Goal: Entertainment & Leisure: Consume media (video, audio)

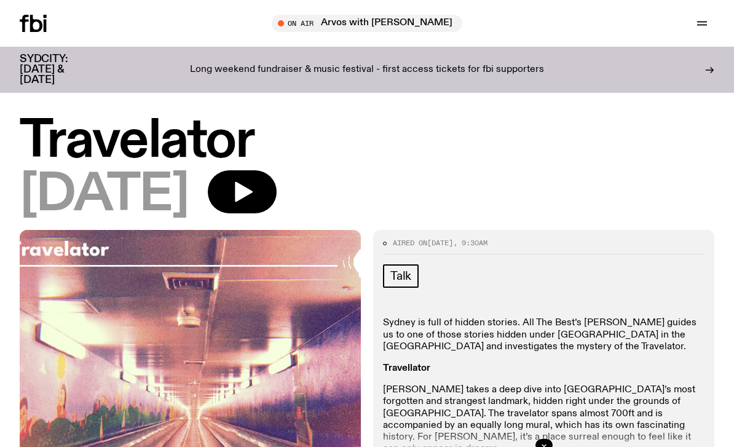
click at [253, 186] on icon "button" at bounding box center [244, 192] width 18 height 20
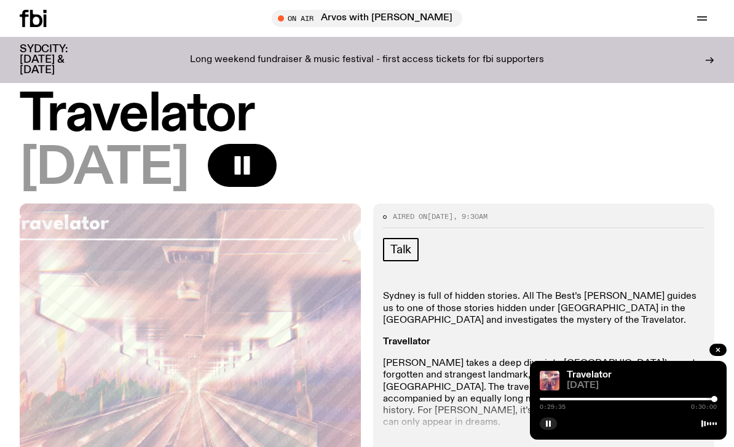
scroll to position [15, 0]
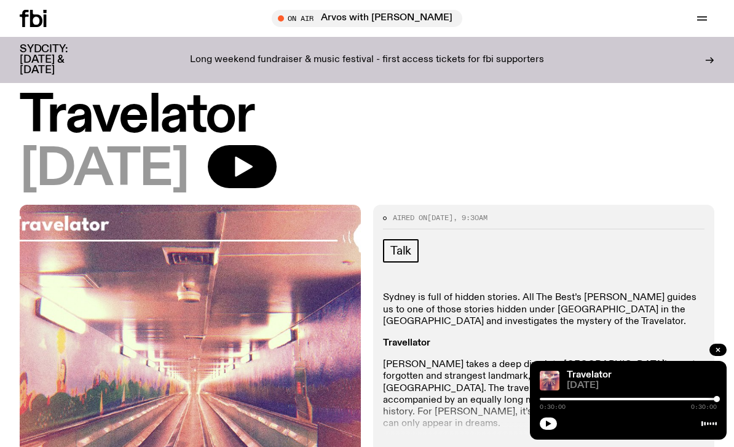
click at [253, 162] on icon "button" at bounding box center [244, 167] width 18 height 20
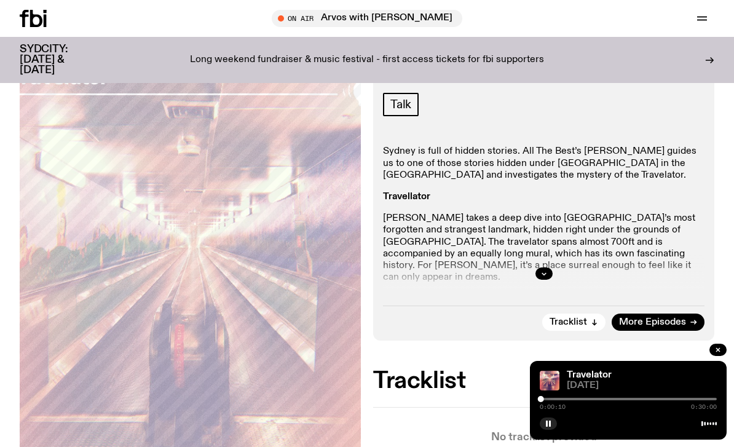
scroll to position [161, 0]
click at [539, 275] on button "button" at bounding box center [543, 274] width 17 height 12
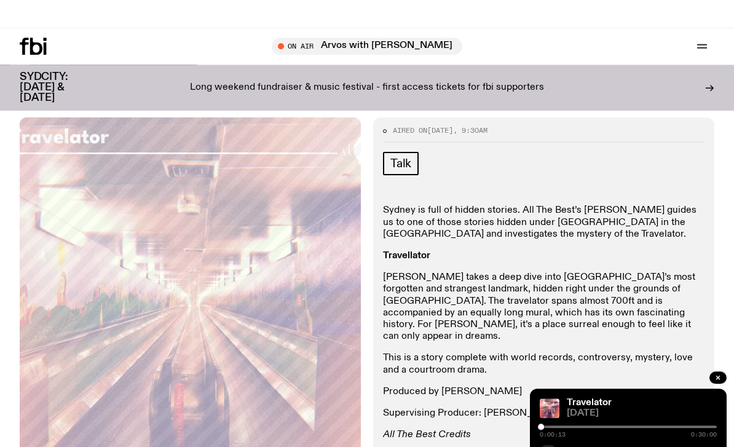
scroll to position [0, 0]
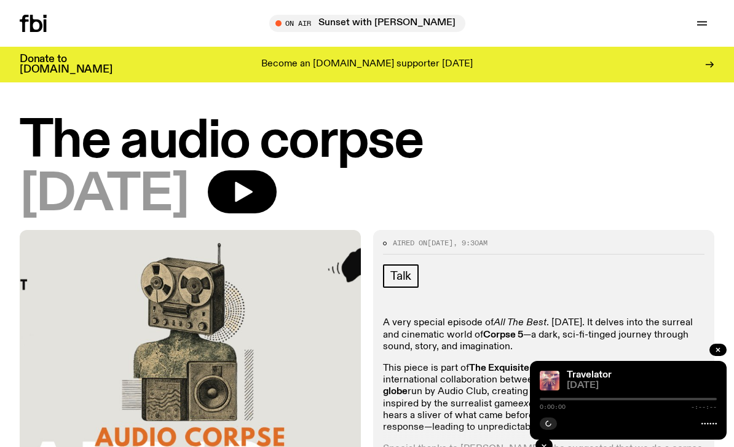
click at [253, 191] on icon "button" at bounding box center [244, 192] width 18 height 20
click at [277, 206] on button "button" at bounding box center [242, 191] width 69 height 43
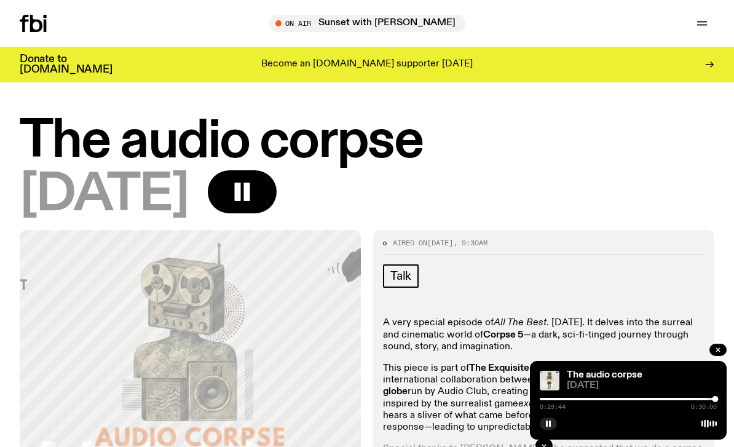
click at [546, 399] on div at bounding box center [626, 399] width 177 height 2
click at [547, 389] on img at bounding box center [550, 381] width 20 height 20
click at [541, 402] on div "0:01:11 0:30:00" at bounding box center [628, 402] width 177 height 15
click at [540, 398] on div at bounding box center [458, 399] width 177 height 2
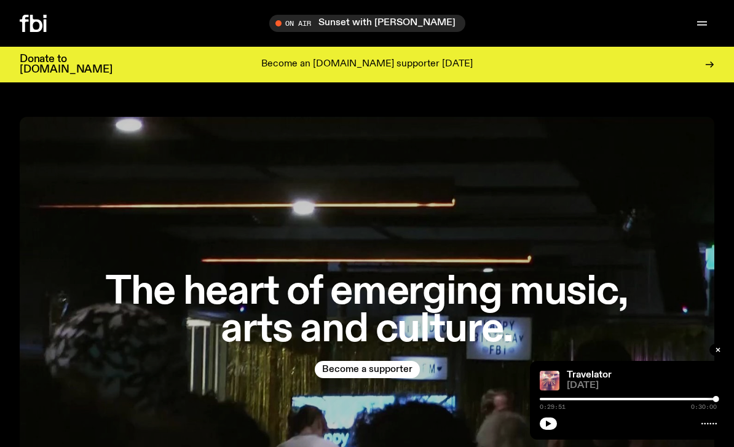
click at [700, 22] on icon "button" at bounding box center [702, 22] width 10 height 0
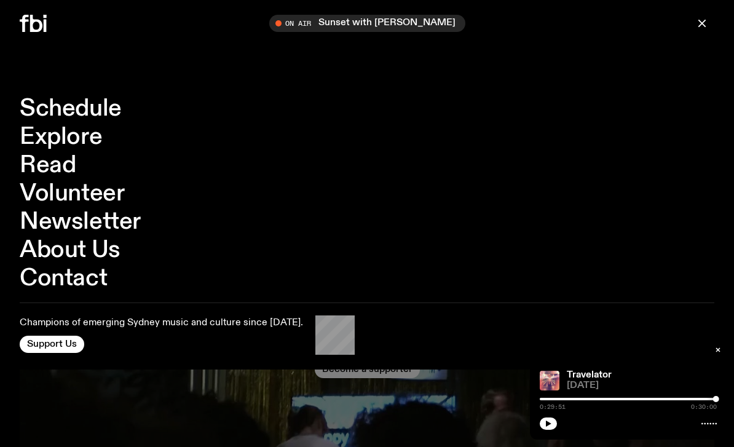
click at [48, 117] on link "Schedule" at bounding box center [71, 108] width 102 height 23
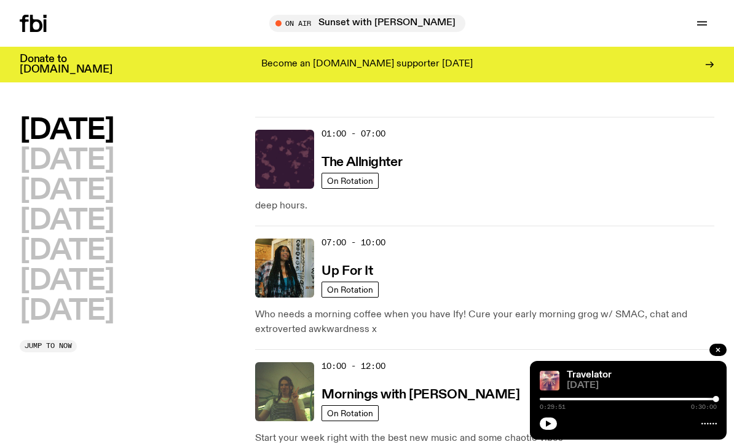
click at [53, 304] on h2 "Sunday" at bounding box center [67, 311] width 94 height 28
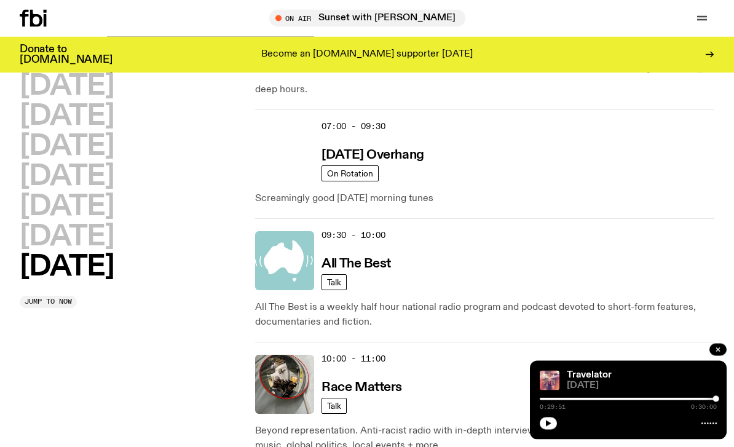
scroll to position [215, 0]
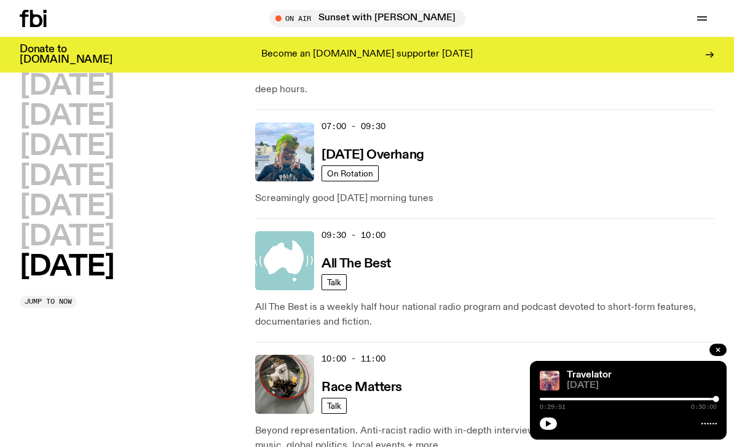
click at [337, 233] on span "09:30 - 10:00" at bounding box center [353, 235] width 64 height 12
click at [284, 272] on img at bounding box center [284, 260] width 59 height 59
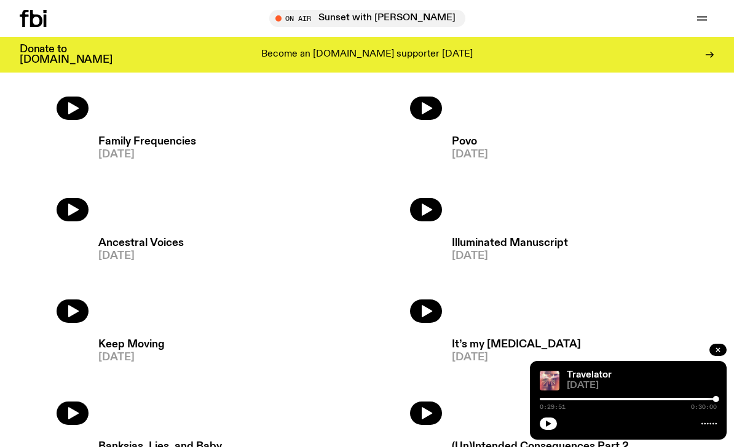
scroll to position [1804, 0]
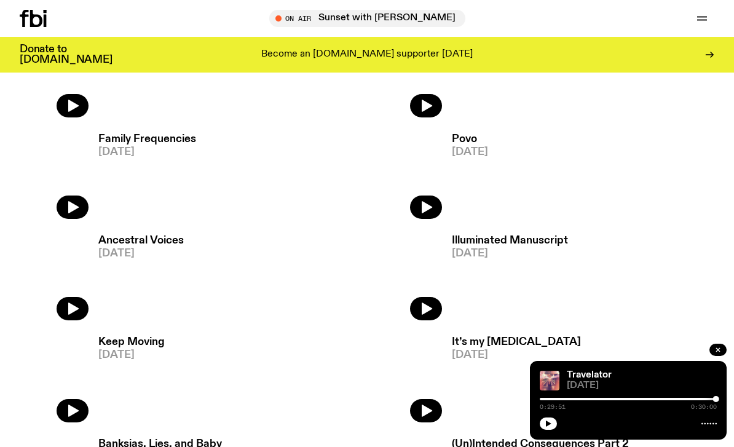
click at [423, 203] on icon "button" at bounding box center [427, 207] width 10 height 12
click at [427, 214] on icon "button" at bounding box center [426, 207] width 16 height 16
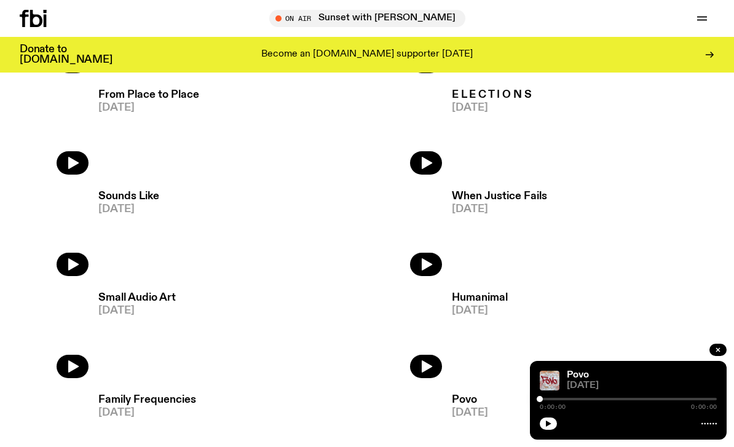
scroll to position [1585, 0]
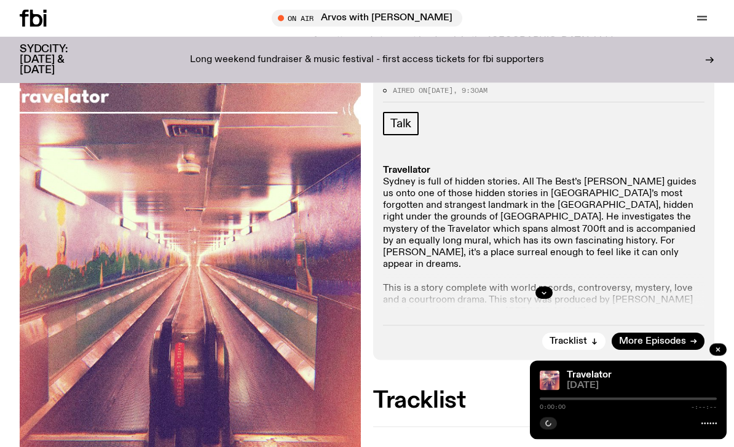
scroll to position [150, 0]
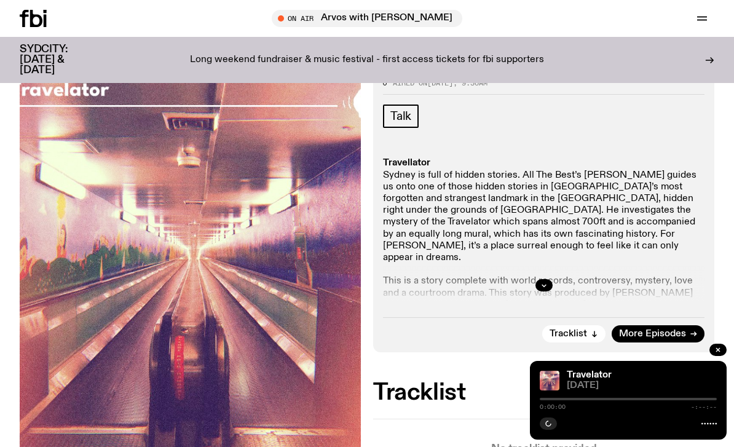
click at [548, 284] on button "button" at bounding box center [543, 285] width 17 height 12
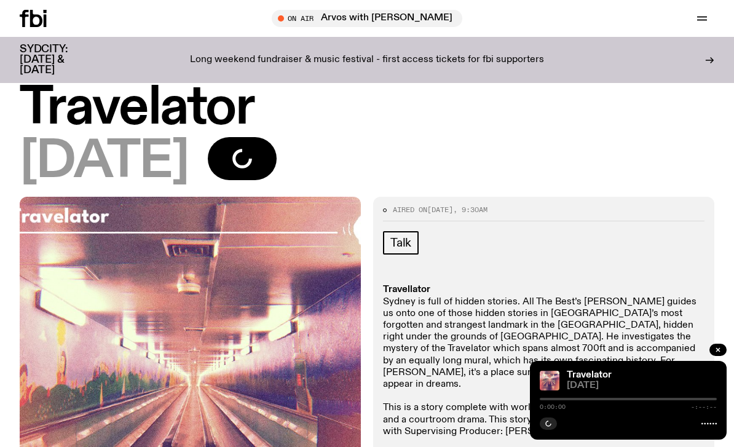
scroll to position [15, 0]
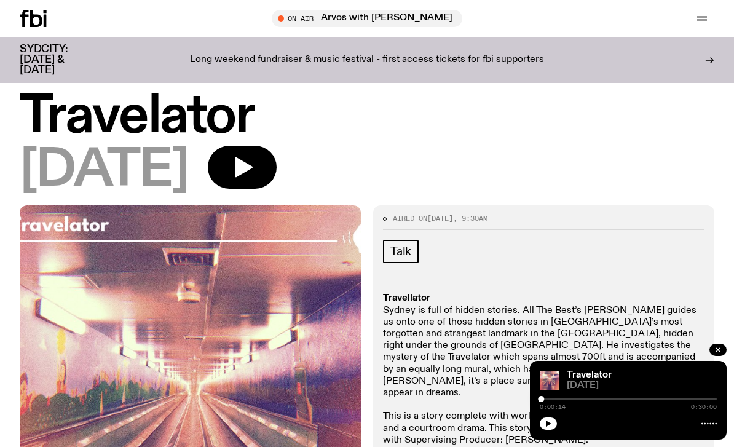
click at [254, 160] on icon "button" at bounding box center [242, 167] width 25 height 25
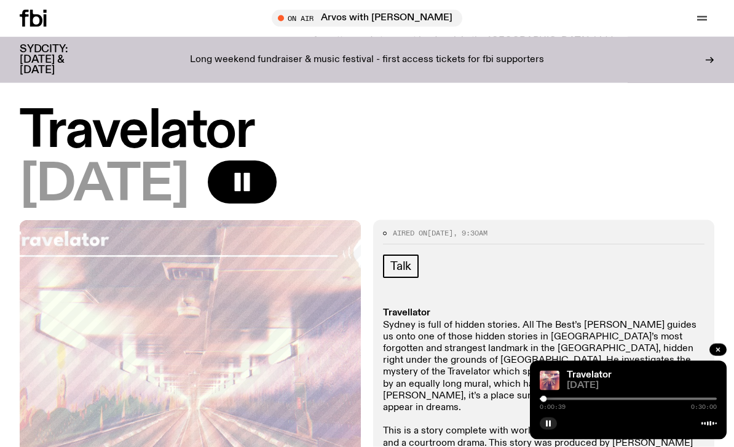
scroll to position [36, 0]
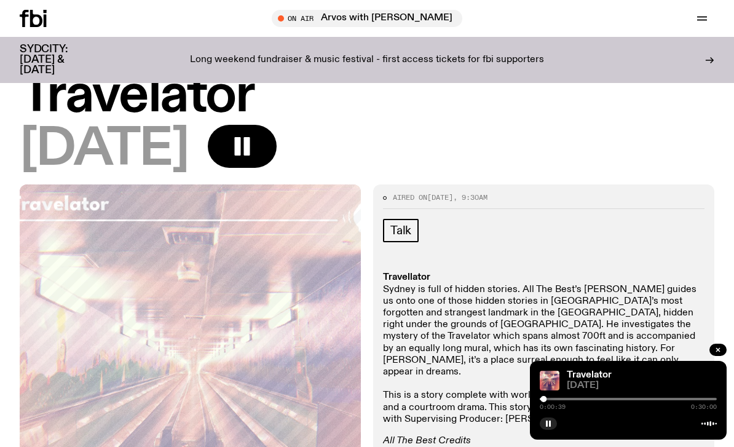
click at [672, 399] on div at bounding box center [628, 399] width 177 height 2
click at [691, 398] on div at bounding box center [628, 399] width 177 height 2
click at [703, 399] on div at bounding box center [628, 399] width 177 height 2
click at [705, 401] on div at bounding box center [703, 399] width 6 height 6
click at [714, 398] on div at bounding box center [628, 399] width 177 height 2
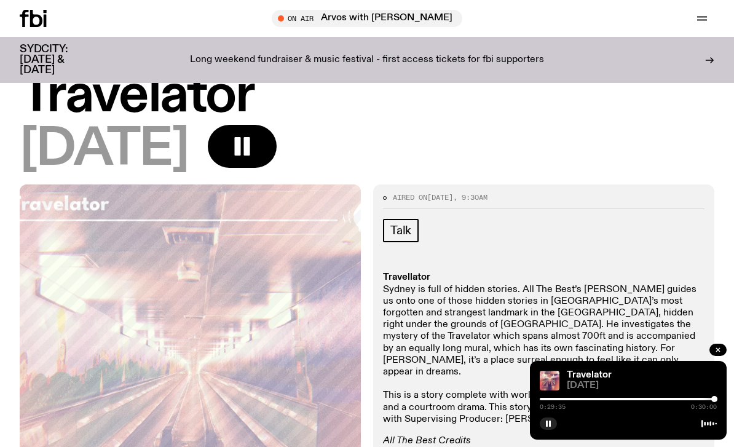
click at [703, 407] on span "0:30:00" at bounding box center [704, 407] width 26 height 6
click at [691, 398] on div at bounding box center [625, 399] width 177 height 2
click at [254, 137] on icon "button" at bounding box center [242, 146] width 25 height 25
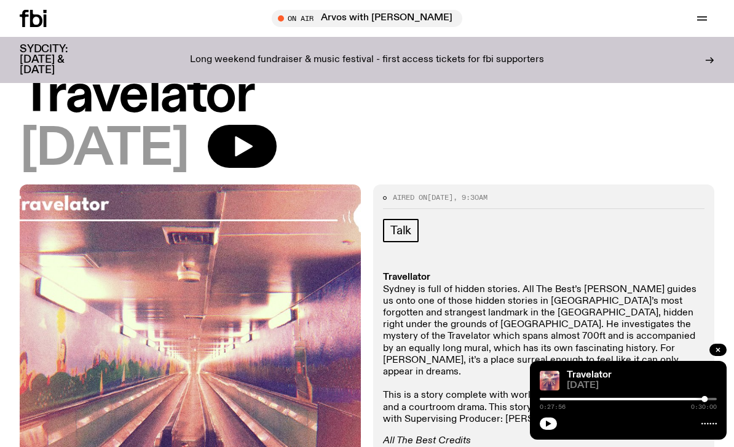
click at [40, 15] on icon at bounding box center [33, 18] width 27 height 17
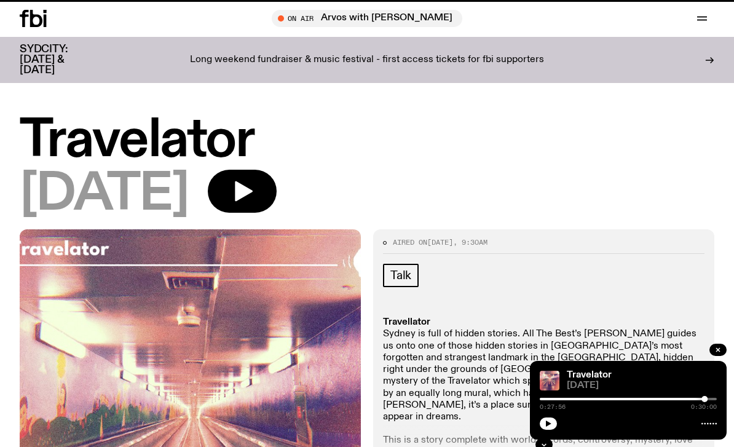
scroll to position [36, 0]
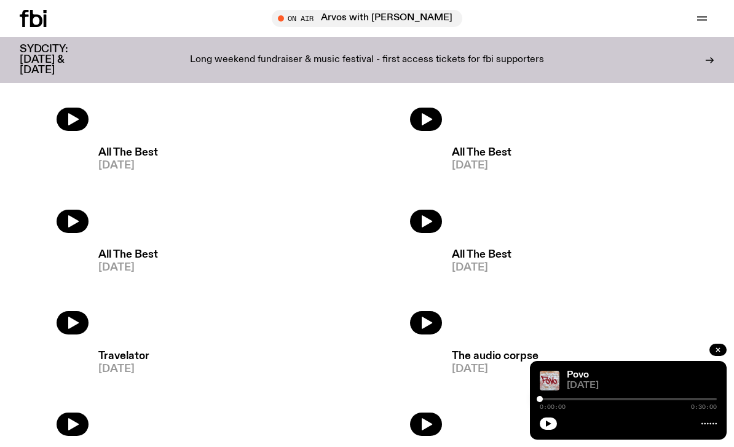
scroll to position [1088, 0]
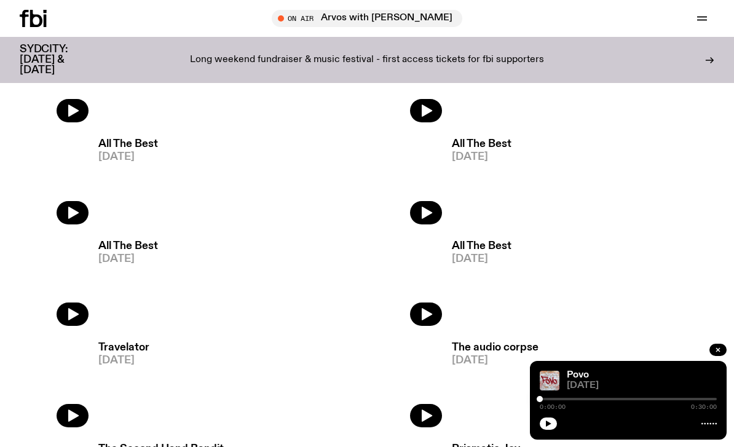
click at [551, 427] on icon "button" at bounding box center [547, 423] width 7 height 7
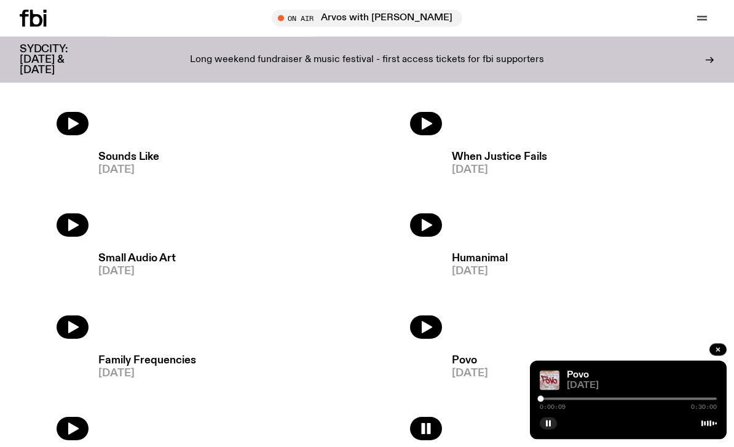
scroll to position [1625, 0]
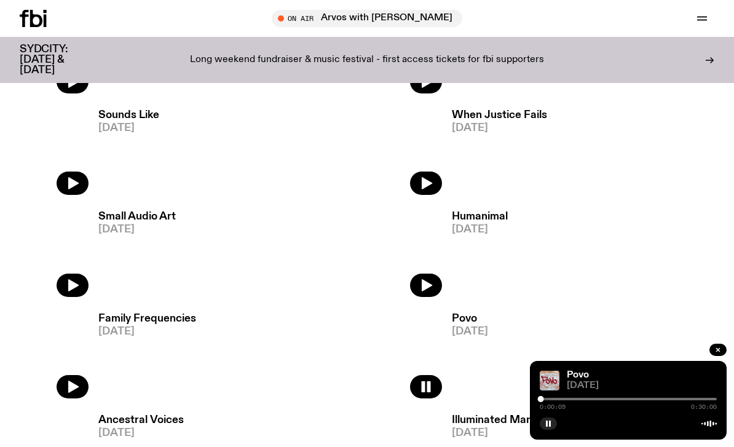
click at [71, 281] on icon "button" at bounding box center [73, 285] width 10 height 12
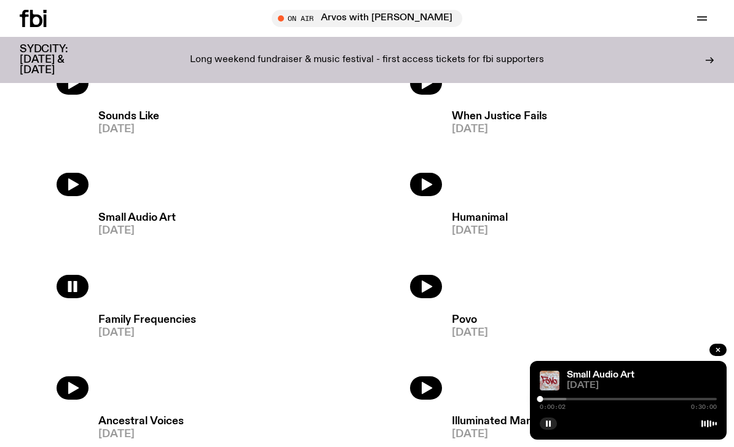
scroll to position [1622, 0]
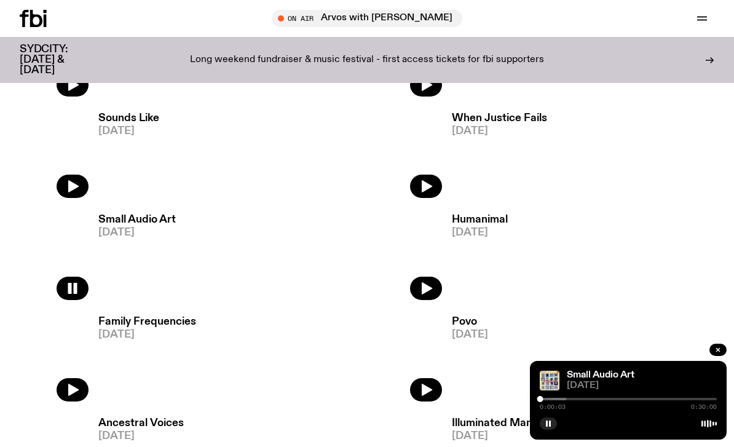
click at [700, 410] on div "0:00:03 0:30:00" at bounding box center [628, 402] width 177 height 15
click at [701, 400] on div at bounding box center [628, 399] width 177 height 2
click at [704, 402] on div at bounding box center [701, 399] width 6 height 6
click at [710, 400] on div at bounding box center [621, 399] width 177 height 2
click at [714, 400] on div at bounding box center [628, 399] width 177 height 2
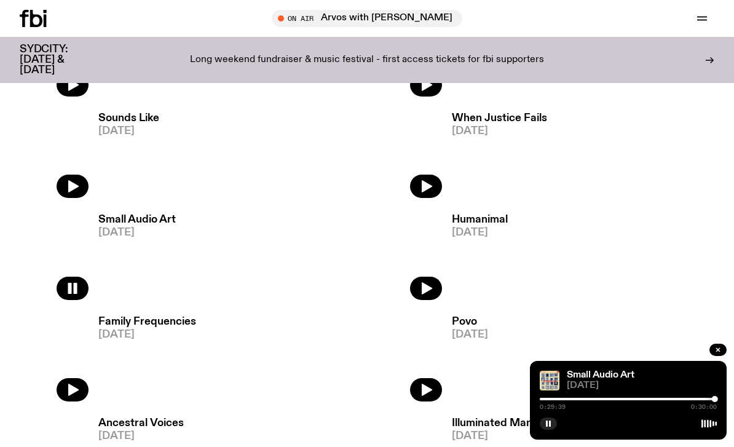
click at [698, 400] on div at bounding box center [626, 399] width 177 height 2
click at [682, 410] on div "0:26:54 0:30:00" at bounding box center [628, 407] width 177 height 6
click at [679, 400] on div at bounding box center [609, 399] width 177 height 2
click at [683, 400] on div at bounding box center [628, 399] width 177 height 2
click at [694, 400] on div at bounding box center [628, 399] width 177 height 2
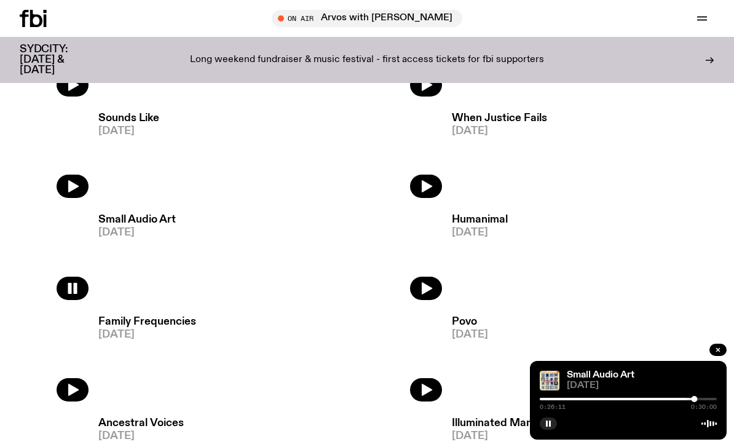
click at [425, 183] on icon "button" at bounding box center [426, 186] width 15 height 15
click at [675, 431] on div "When Justice Fails 13.04.25 0:00:04 0:30:00" at bounding box center [628, 400] width 197 height 79
click at [673, 400] on div at bounding box center [628, 399] width 177 height 2
click at [698, 400] on div at bounding box center [628, 399] width 177 height 2
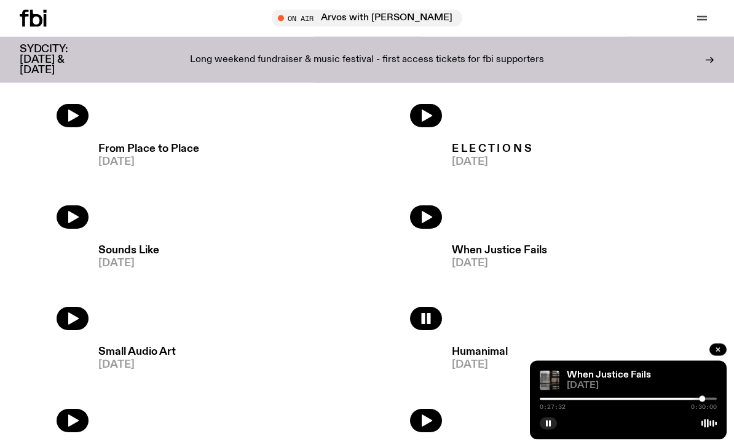
scroll to position [1488, 0]
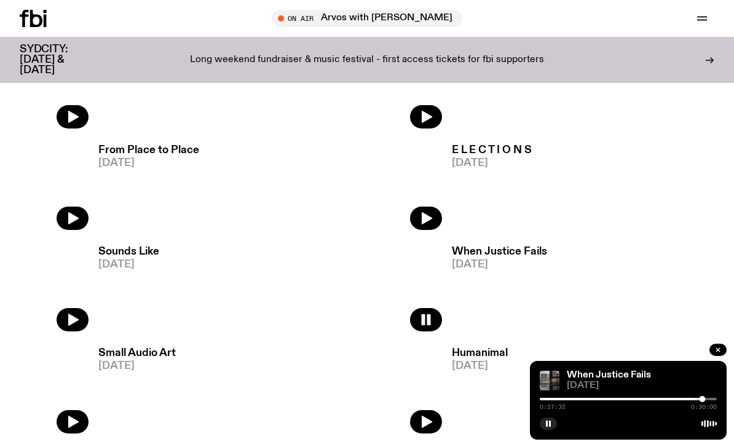
click at [76, 315] on icon "button" at bounding box center [72, 319] width 15 height 15
click at [552, 400] on div at bounding box center [464, 399] width 177 height 2
click at [666, 439] on div "Sounds Like 20.04.25 0:02:05 0:30:00" at bounding box center [628, 400] width 197 height 79
click at [690, 400] on div at bounding box center [628, 399] width 177 height 2
click at [699, 400] on div at bounding box center [628, 399] width 177 height 2
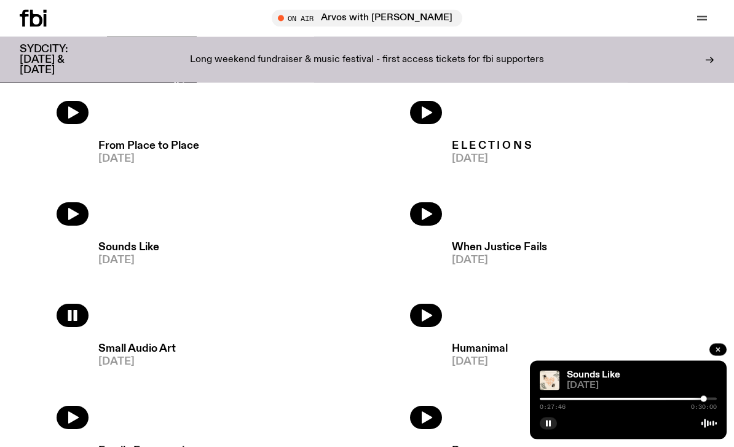
scroll to position [1492, 0]
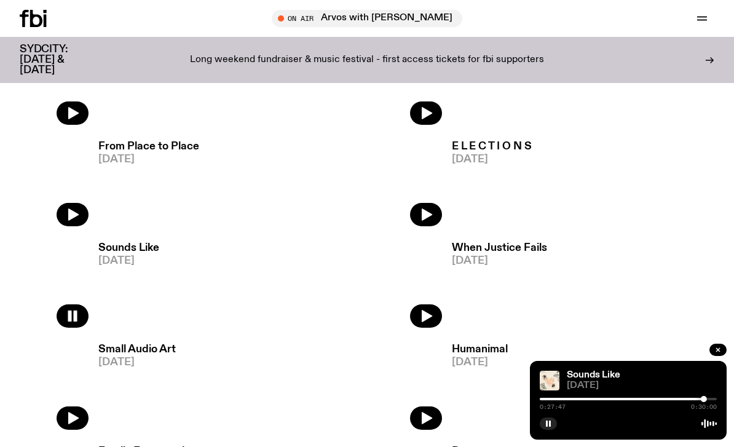
click at [150, 251] on h3 "Sounds Like" at bounding box center [128, 248] width 61 height 10
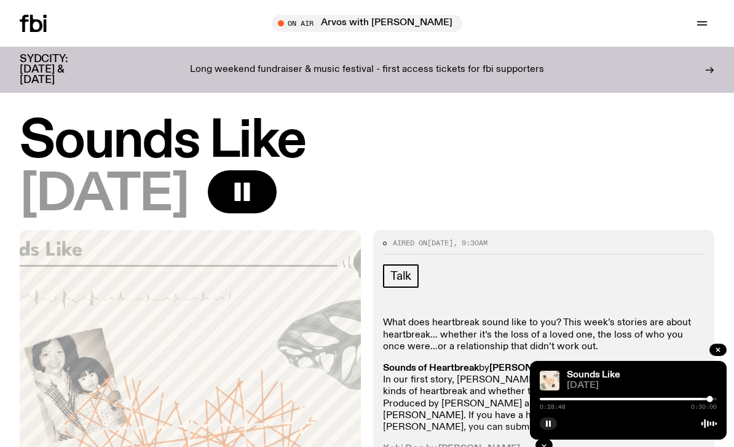
click at [250, 186] on rect "button" at bounding box center [246, 192] width 6 height 18
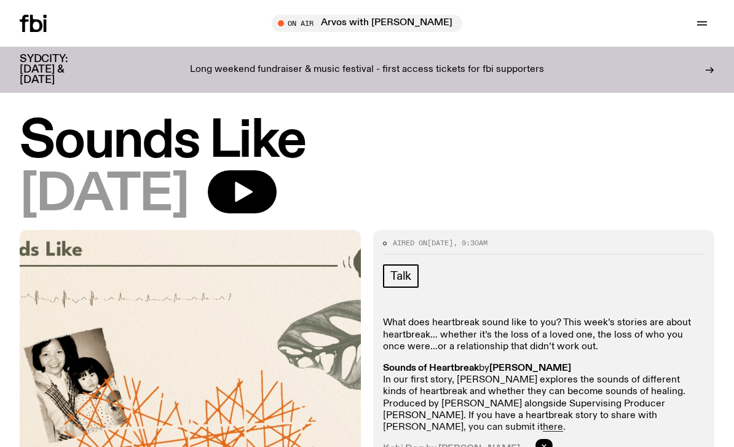
click at [277, 173] on button "button" at bounding box center [242, 191] width 69 height 43
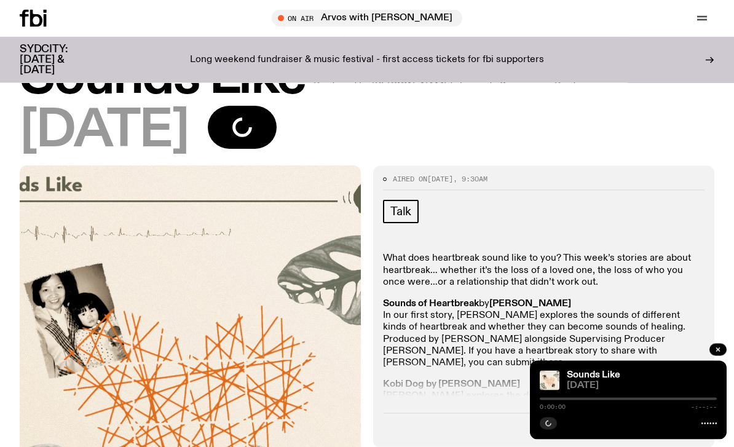
scroll to position [57, 0]
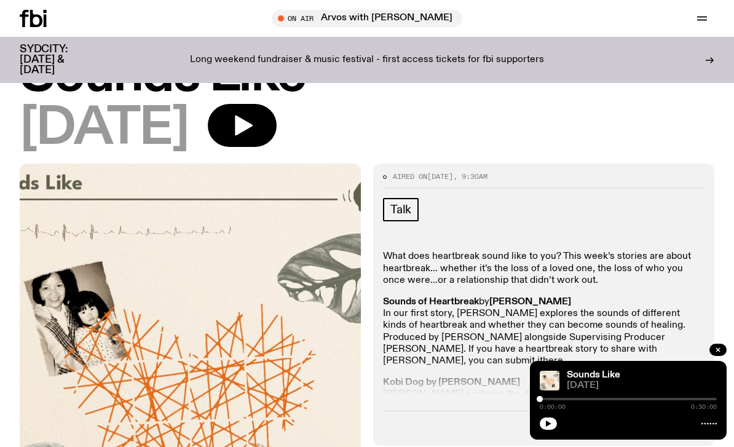
click at [545, 430] on button "button" at bounding box center [548, 423] width 17 height 12
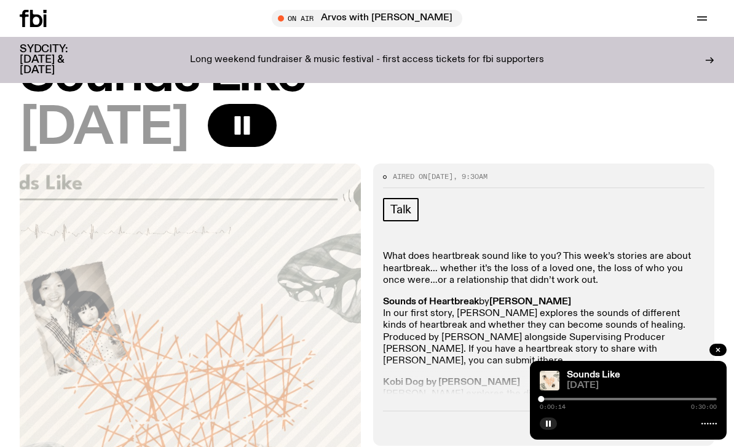
click at [543, 390] on img at bounding box center [550, 381] width 20 height 20
click at [554, 400] on div at bounding box center [628, 399] width 177 height 2
click at [538, 434] on div "Sounds Like 20.04.25 0:02:25 0:30:00" at bounding box center [628, 400] width 197 height 79
click at [546, 400] on div at bounding box center [465, 399] width 177 height 2
click at [548, 402] on div at bounding box center [546, 399] width 6 height 6
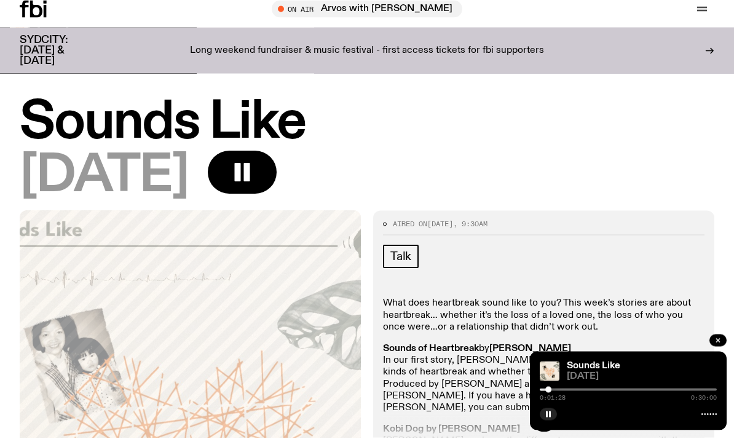
scroll to position [0, 0]
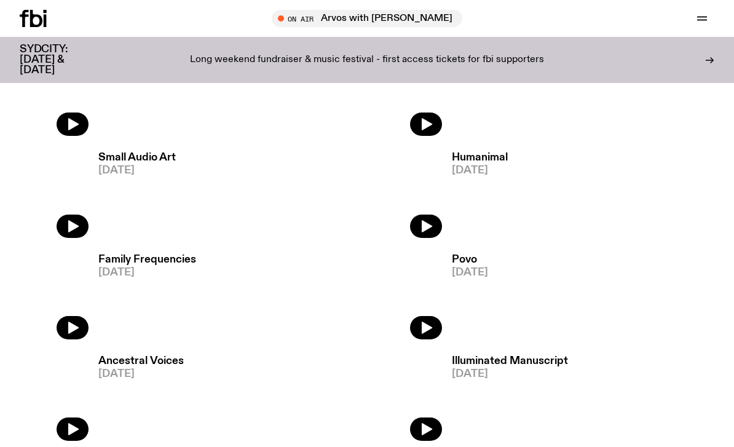
scroll to position [1683, 0]
click at [132, 261] on h3 "Family Frequencies" at bounding box center [147, 260] width 98 height 10
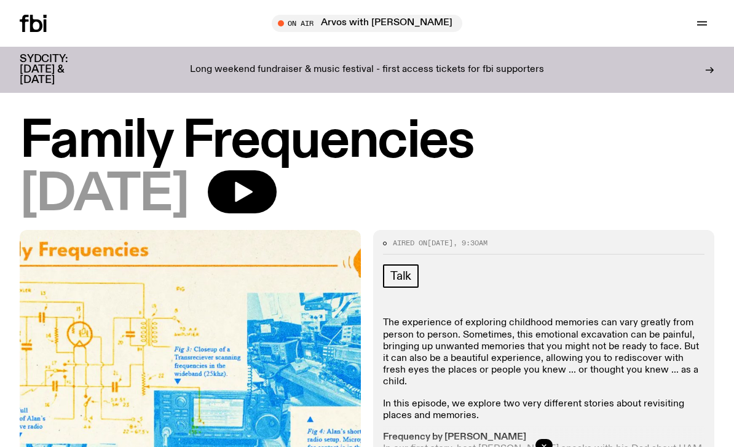
click at [254, 181] on icon "button" at bounding box center [242, 191] width 25 height 25
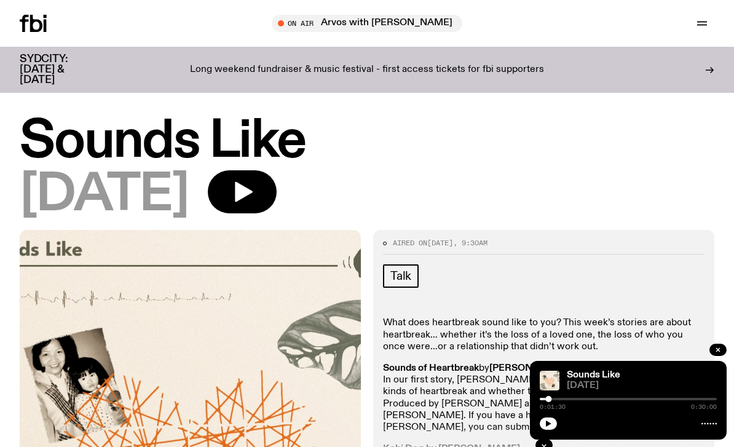
click at [253, 190] on icon "button" at bounding box center [244, 192] width 18 height 20
click at [277, 171] on button "button" at bounding box center [242, 191] width 69 height 43
click at [254, 199] on icon "button" at bounding box center [242, 191] width 25 height 25
click at [253, 192] on icon "button" at bounding box center [244, 192] width 18 height 20
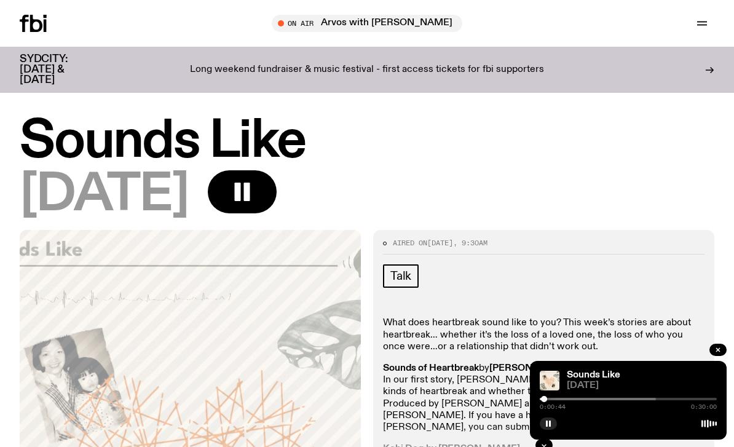
click at [723, 351] on button "button" at bounding box center [717, 350] width 17 height 12
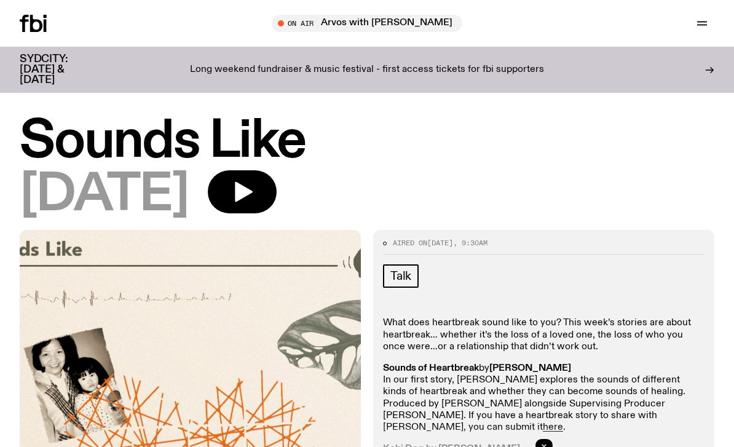
click at [275, 192] on button "button" at bounding box center [242, 191] width 69 height 43
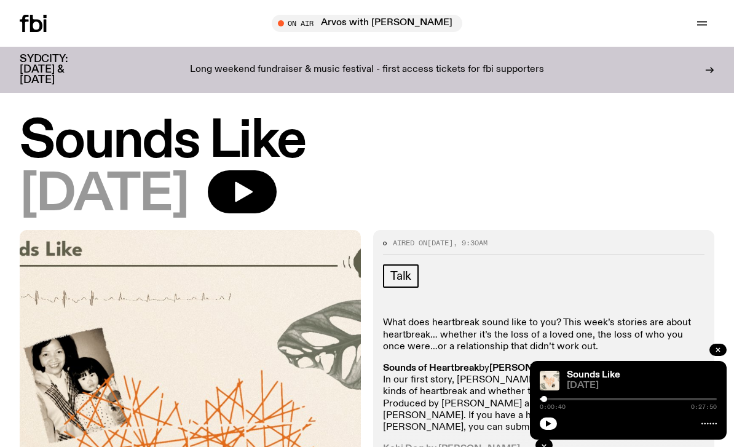
click at [253, 191] on icon "button" at bounding box center [244, 192] width 18 height 20
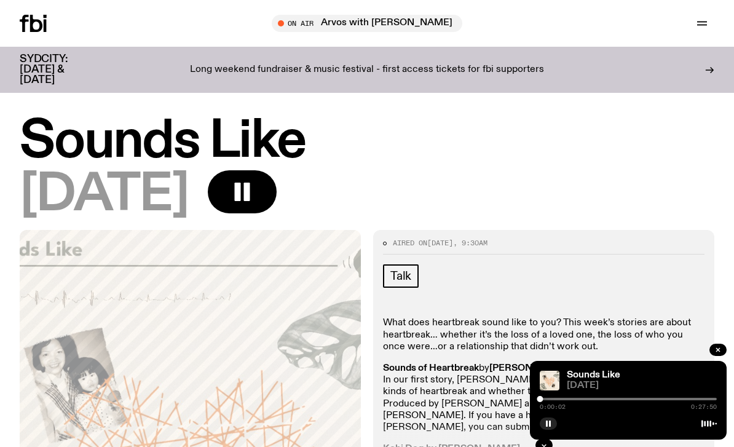
click at [706, 398] on div at bounding box center [628, 399] width 177 height 2
click at [719, 399] on div "Sounds Like 20.04.25 0:26:11 0:27:50" at bounding box center [628, 400] width 197 height 79
click at [713, 398] on div at bounding box center [628, 399] width 177 height 2
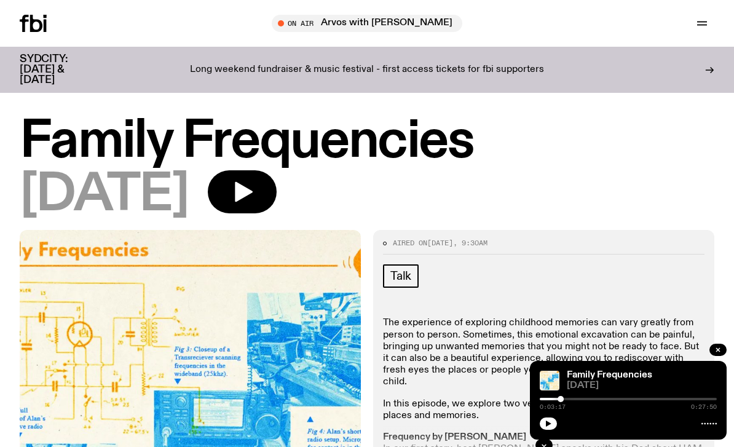
click at [253, 188] on icon "button" at bounding box center [244, 192] width 18 height 20
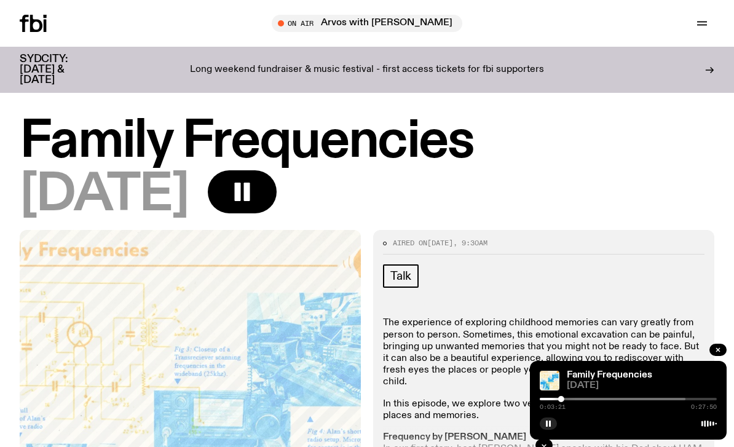
click at [544, 398] on div at bounding box center [472, 399] width 177 height 2
click at [546, 399] on div at bounding box center [457, 399] width 177 height 2
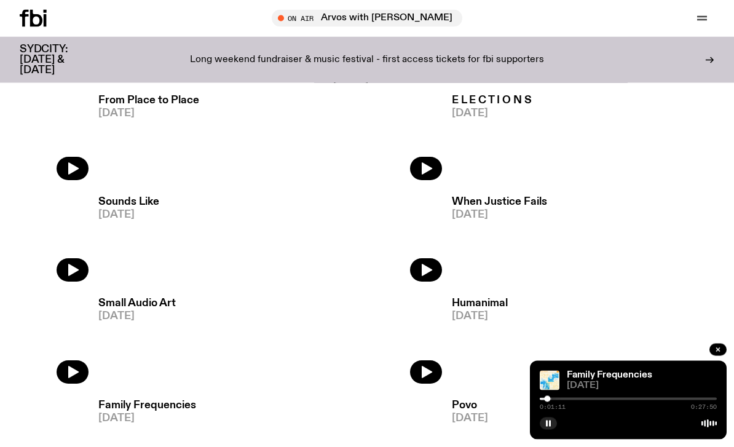
scroll to position [1536, 0]
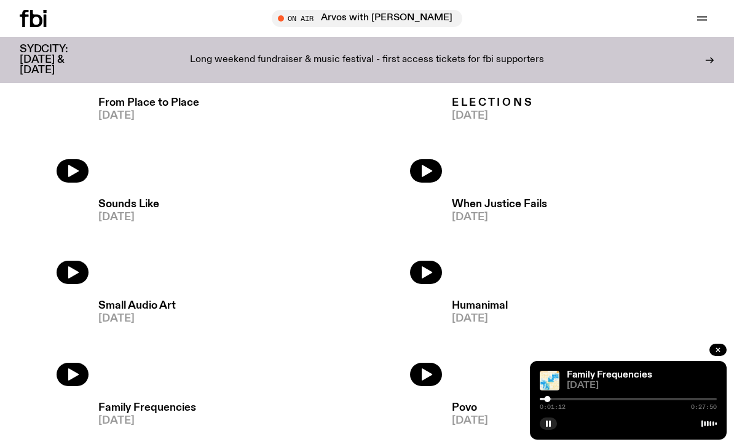
click at [426, 275] on icon "button" at bounding box center [427, 273] width 10 height 12
click at [707, 400] on div at bounding box center [628, 399] width 177 height 2
click at [718, 433] on div "When Justice Fails 13.04.25 0:28:28 0:30:00" at bounding box center [628, 400] width 197 height 79
click at [706, 402] on div at bounding box center [708, 399] width 6 height 6
click at [710, 400] on div at bounding box center [628, 399] width 177 height 2
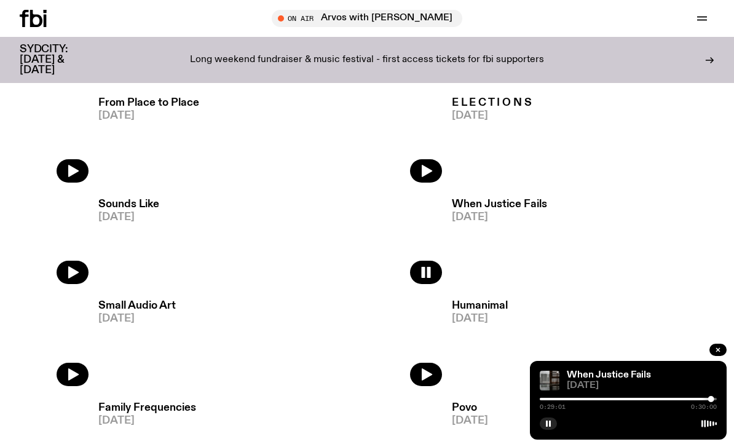
click at [68, 266] on icon "button" at bounding box center [72, 272] width 15 height 15
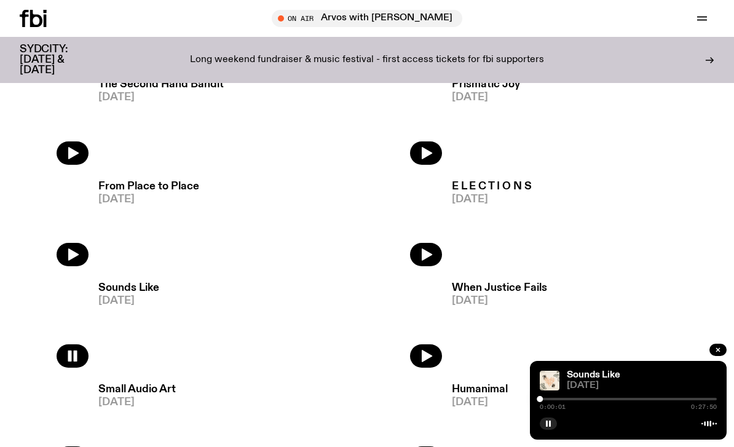
scroll to position [1383, 0]
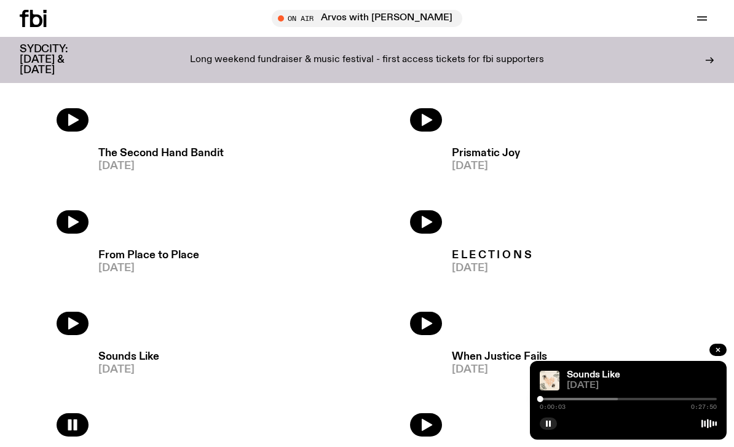
click at [709, 434] on div "Sounds Like 20.04.25 0:00:03 0:27:50" at bounding box center [628, 400] width 197 height 79
click at [702, 433] on div "Sounds Like 20.04.25 0:00:04 0:27:50" at bounding box center [628, 400] width 197 height 79
click at [618, 400] on div at bounding box center [529, 399] width 177 height 2
click at [715, 400] on div at bounding box center [628, 399] width 177 height 2
click at [434, 322] on button "button" at bounding box center [426, 323] width 32 height 23
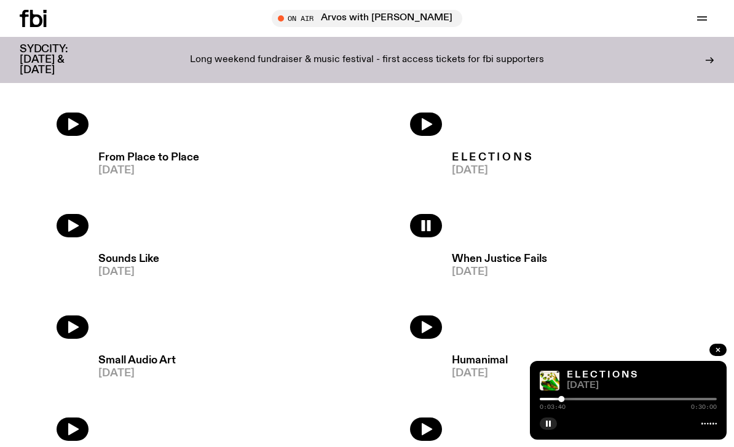
scroll to position [1482, 0]
click at [503, 155] on h3 "E L E C T I O N S" at bounding box center [492, 157] width 80 height 10
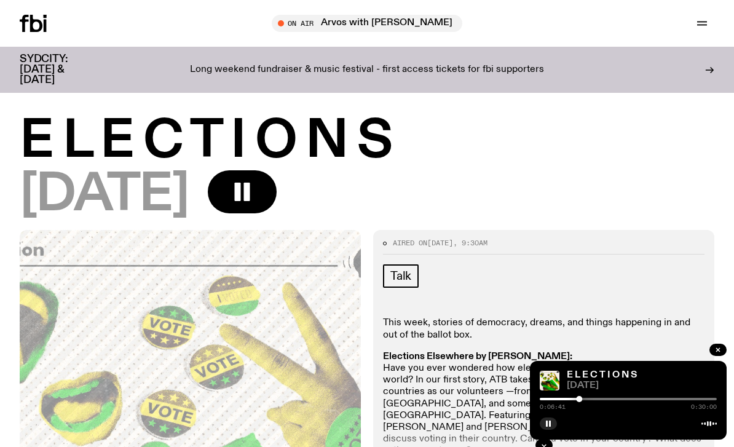
click at [240, 188] on rect "button" at bounding box center [237, 192] width 6 height 18
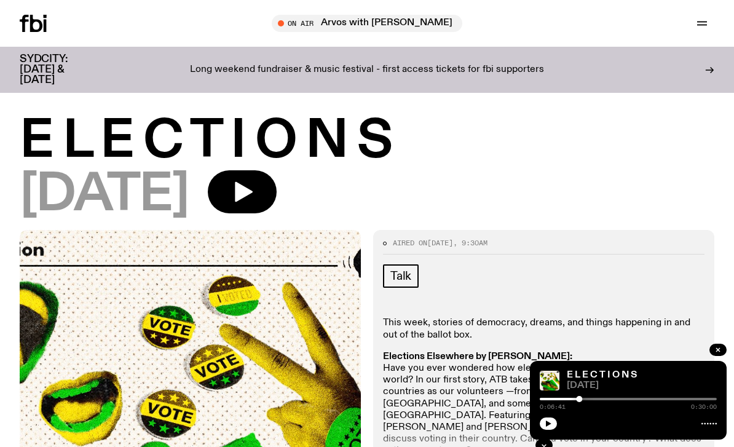
click at [202, 2] on div "Schedule Explore Read Volunteer Newsletter On Air Arvos with Bri Kennedy Tune i…" at bounding box center [367, 23] width 734 height 47
click at [254, 185] on icon "button" at bounding box center [242, 191] width 25 height 25
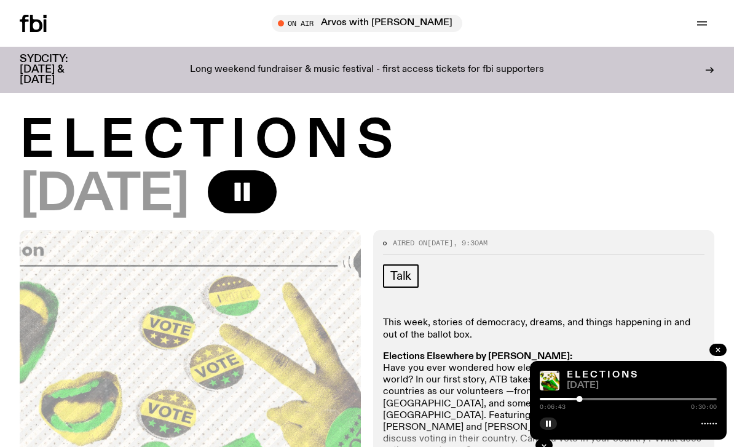
click at [540, 406] on span "0:06:43" at bounding box center [553, 407] width 26 height 6
click at [541, 389] on img at bounding box center [550, 381] width 20 height 20
click at [551, 399] on div at bounding box center [491, 399] width 177 height 2
click at [552, 399] on div at bounding box center [628, 399] width 177 height 2
click at [550, 420] on icon "button" at bounding box center [547, 423] width 7 height 7
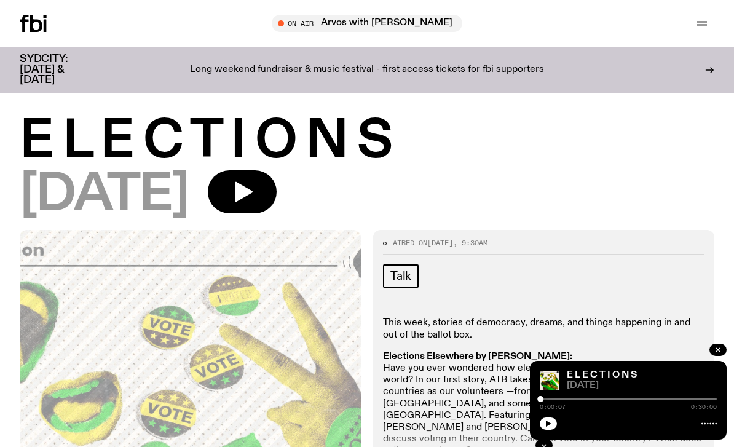
click at [551, 420] on icon "button" at bounding box center [547, 423] width 7 height 7
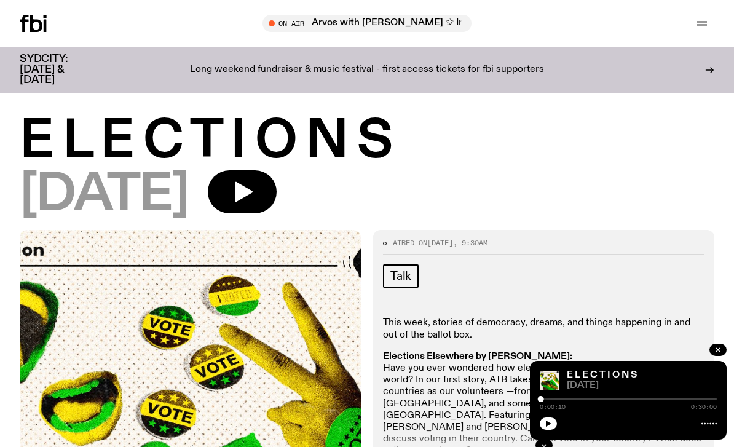
click at [254, 181] on icon "button" at bounding box center [242, 191] width 25 height 25
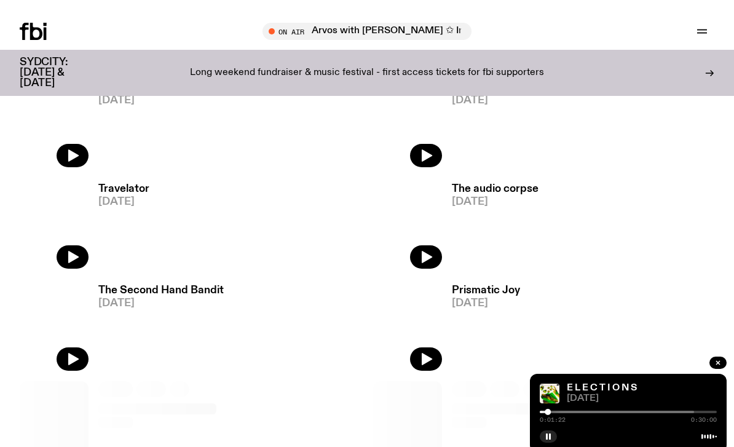
scroll to position [1118, 0]
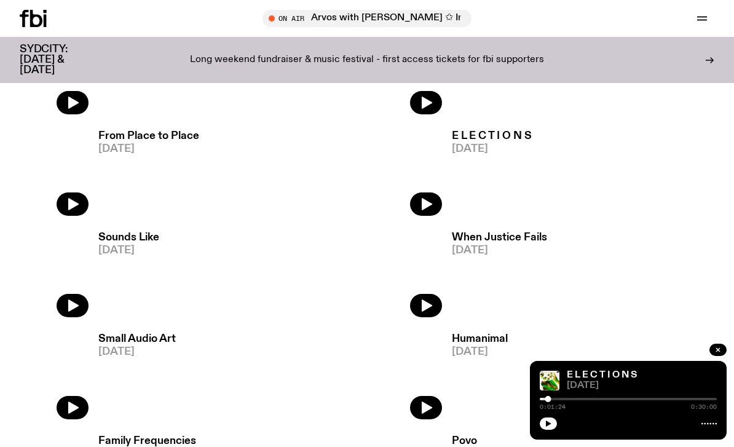
scroll to position [1503, 0]
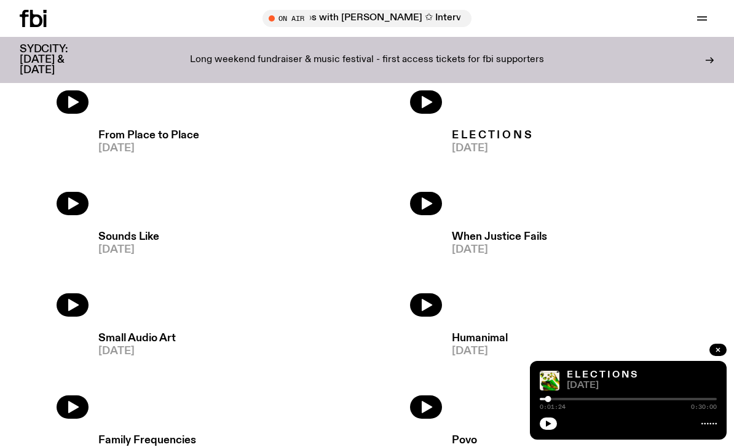
click at [521, 138] on h3 "E L E C T I O N S" at bounding box center [492, 135] width 80 height 10
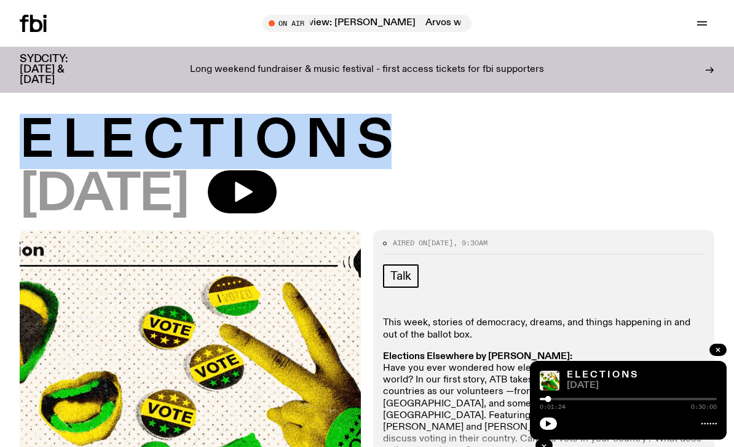
click at [188, 200] on span "[DATE]" at bounding box center [104, 195] width 168 height 50
copy span "[DATE]"
click at [444, 162] on h1 "E L E C T I O N S" at bounding box center [367, 142] width 694 height 50
